Goal: Information Seeking & Learning: Find specific fact

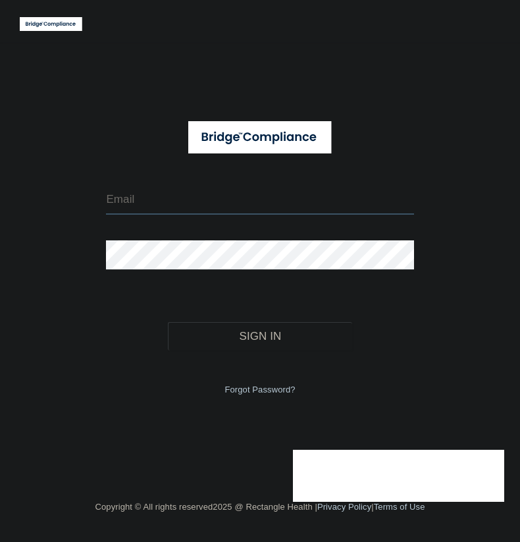
type input "[EMAIL_ADDRESS][DOMAIN_NAME]"
click at [412, 114] on div "[EMAIL_ADDRESS][DOMAIN_NAME] Invalid email/password. You don't have permission …" at bounding box center [260, 270] width 481 height 431
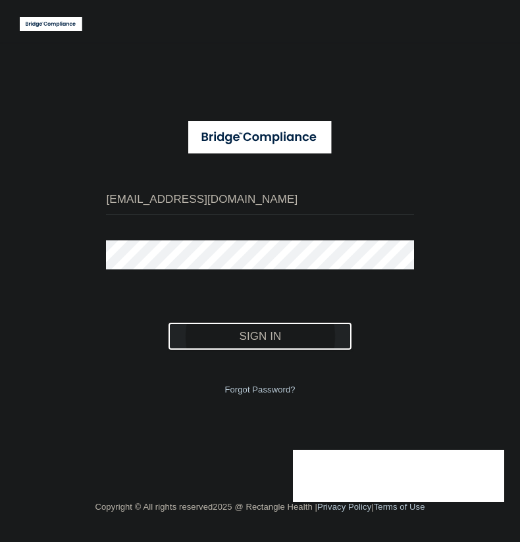
click at [284, 333] on button "Sign In" at bounding box center [260, 336] width 184 height 29
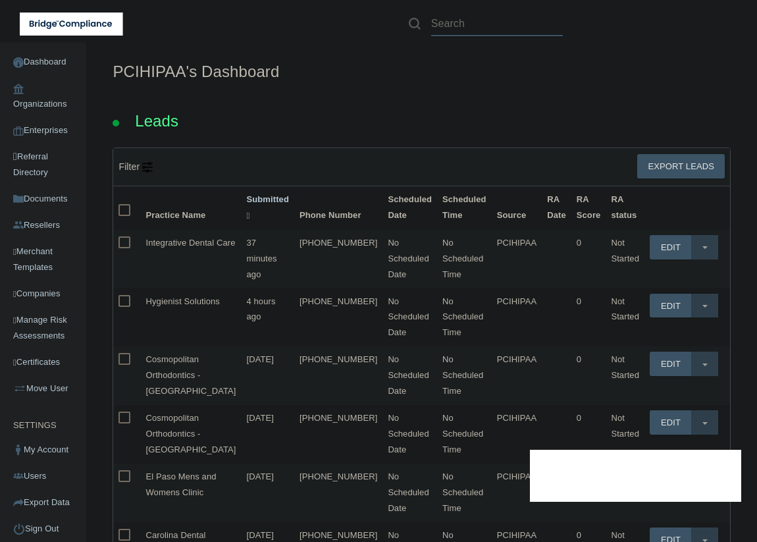
click at [489, 17] on input "text" at bounding box center [497, 24] width 132 height 24
paste input "[PERSON_NAME]"
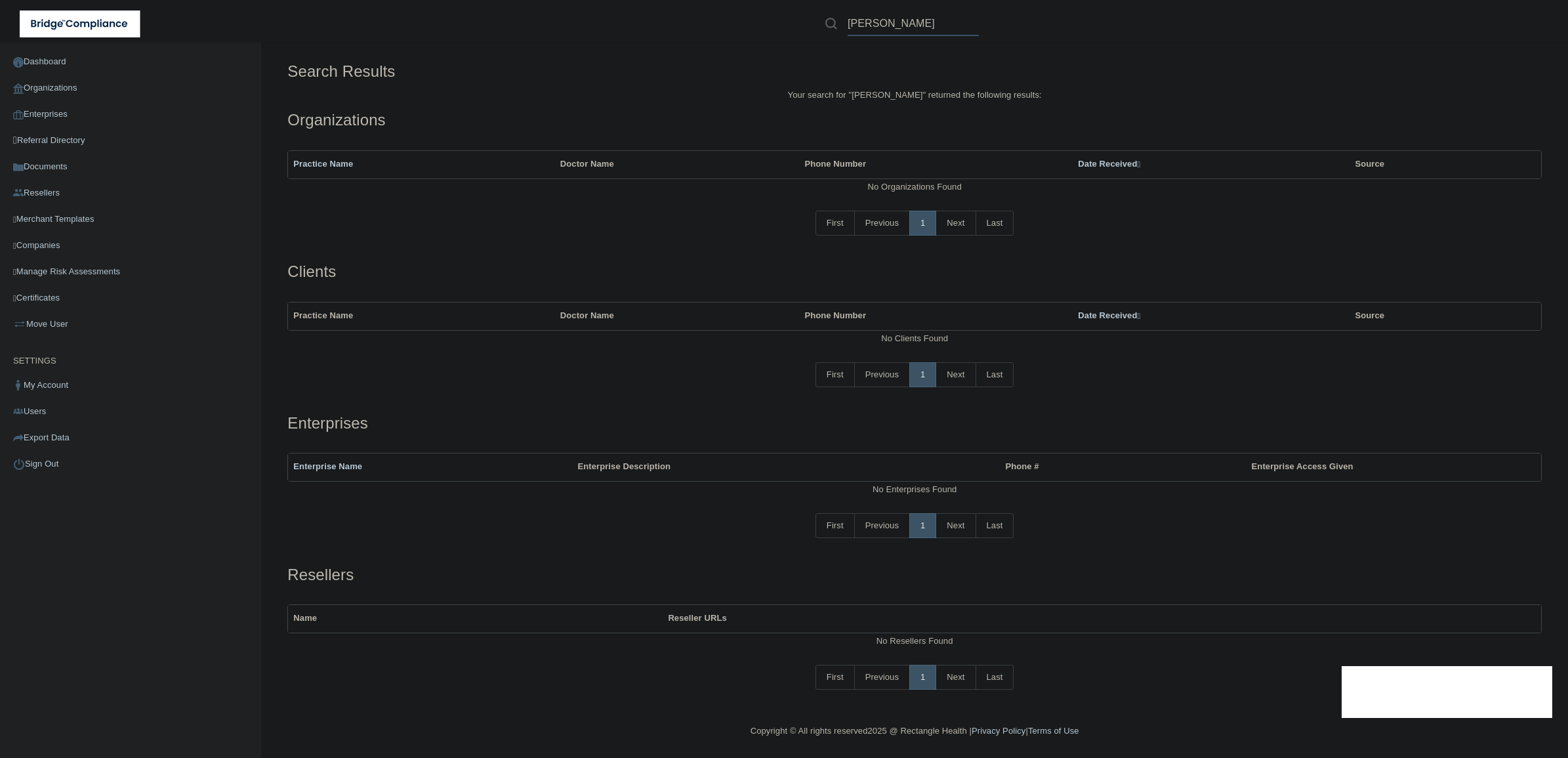
type input "[PERSON_NAME]"
click at [518, 54] on main "Search Results Your search for " [PERSON_NAME] " returned the following results…" at bounding box center [915, 399] width 1307 height 716
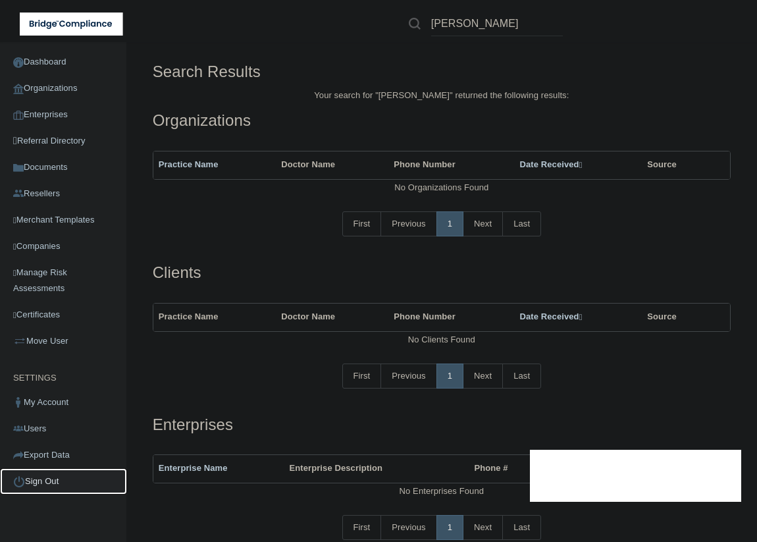
click at [51, 479] on link "Sign Out" at bounding box center [63, 481] width 127 height 26
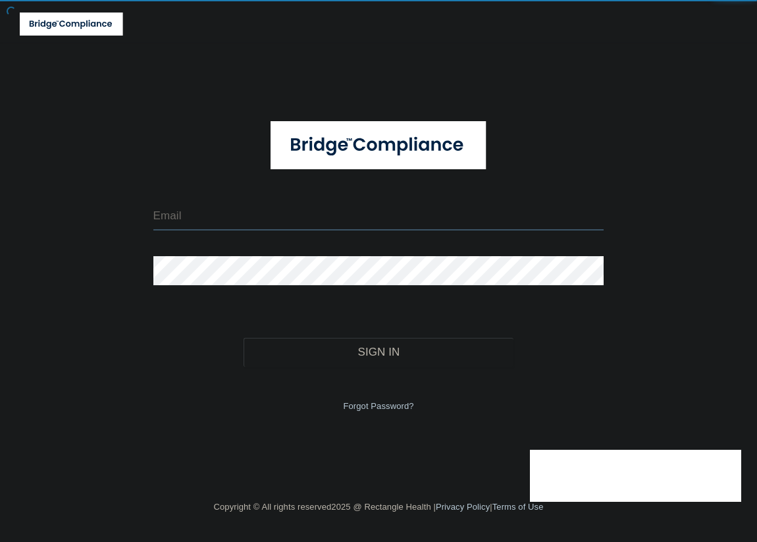
type input "[EMAIL_ADDRESS][DOMAIN_NAME]"
